Goal: Check status: Check status

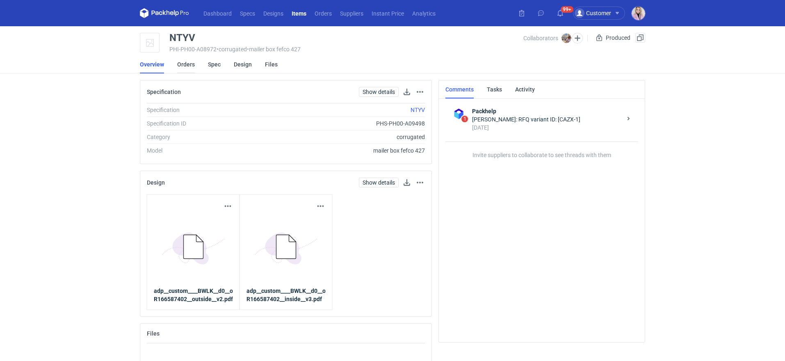
click at [183, 65] on link "Orders" at bounding box center [186, 64] width 18 height 18
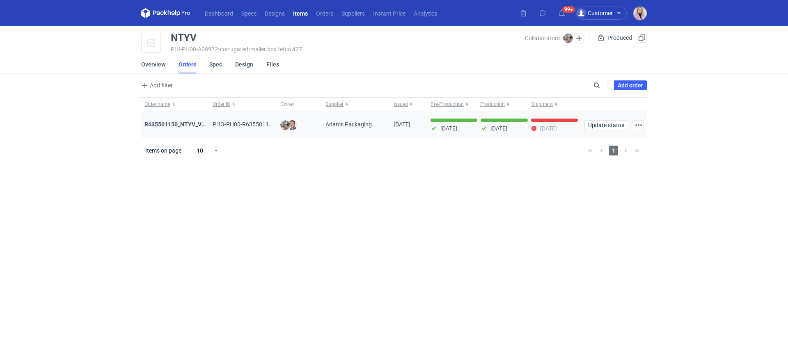
click at [179, 121] on strong "R635501150_NTYV_VNSV" at bounding box center [178, 124] width 69 height 7
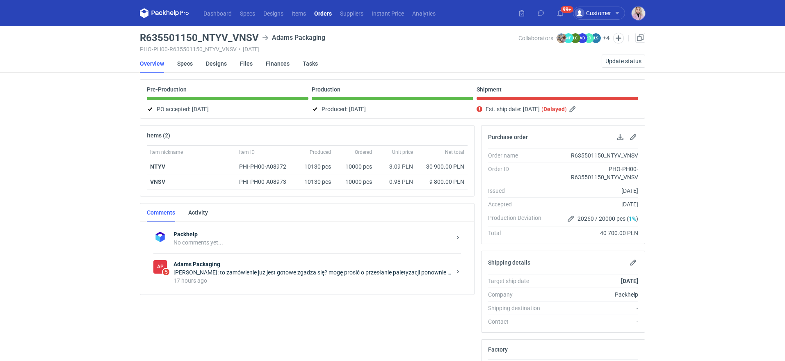
click at [261, 269] on div "[PERSON_NAME]: to zamówienie już jest gotowe zgadza się? mogę prosić o przesłan…" at bounding box center [313, 272] width 278 height 8
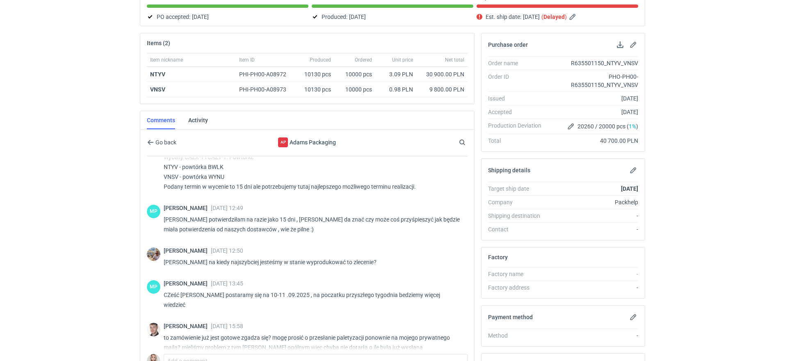
scroll to position [94, 0]
